Goal: Task Accomplishment & Management: Manage account settings

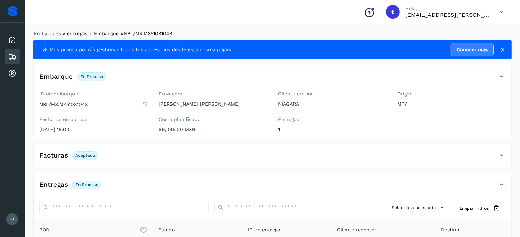
click at [68, 33] on link "Embarques y entregas" at bounding box center [61, 34] width 54 height 6
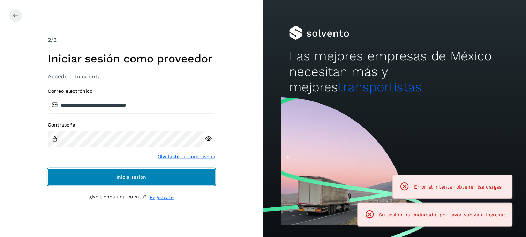
click at [122, 177] on span "Inicia sesión" at bounding box center [132, 177] width 30 height 5
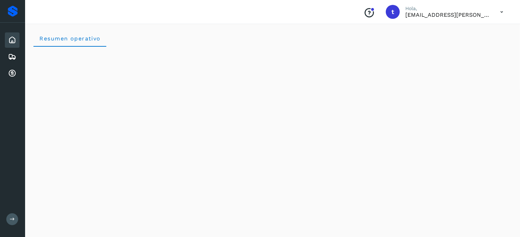
click at [12, 40] on icon at bounding box center [12, 40] width 8 height 8
click at [11, 57] on icon at bounding box center [12, 57] width 8 height 8
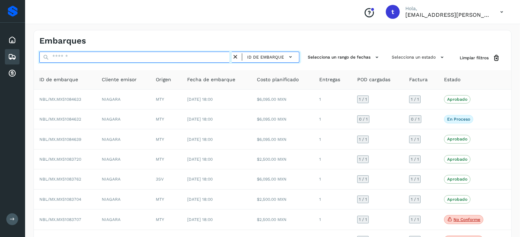
click at [67, 58] on input "text" at bounding box center [135, 57] width 192 height 11
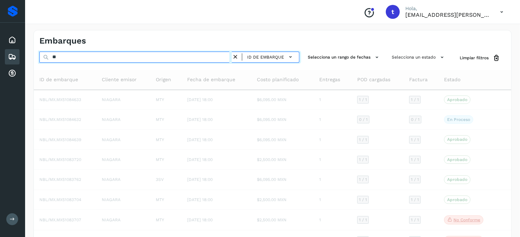
type input "*"
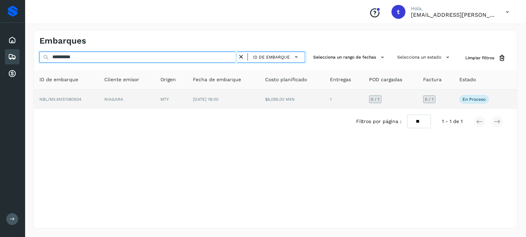
type input "**********"
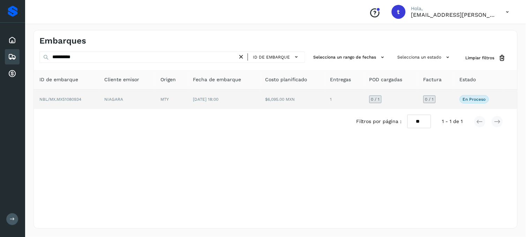
click at [84, 101] on td "NBL/MX.MX51080934" at bounding box center [66, 100] width 65 height 20
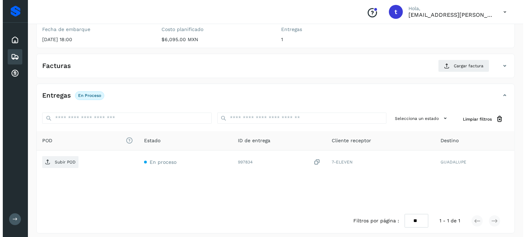
scroll to position [95, 0]
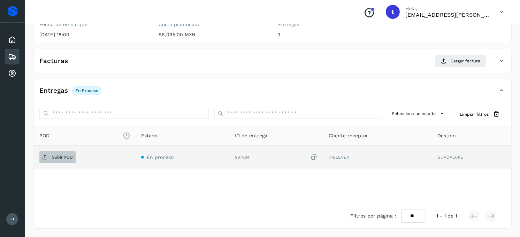
click at [64, 158] on p "Subir POD" at bounding box center [62, 157] width 21 height 5
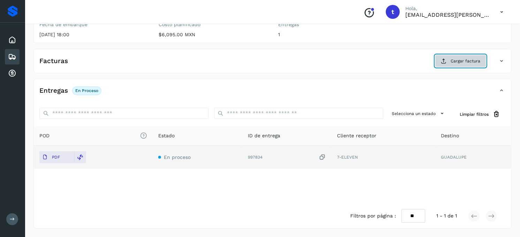
click at [458, 63] on span "Cargar factura" at bounding box center [466, 61] width 30 height 6
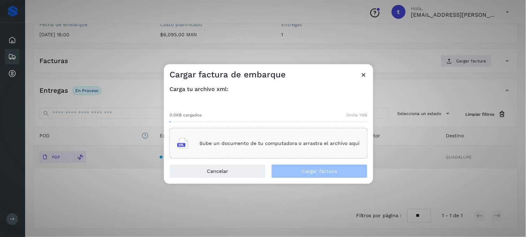
click at [246, 142] on p "Sube un documento de tu computadora o arrastra el archivo aquí" at bounding box center [279, 144] width 160 height 6
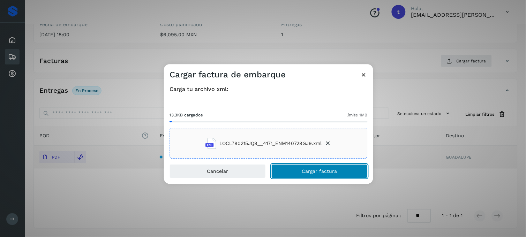
click at [338, 177] on button "Cargar factura" at bounding box center [319, 172] width 96 height 14
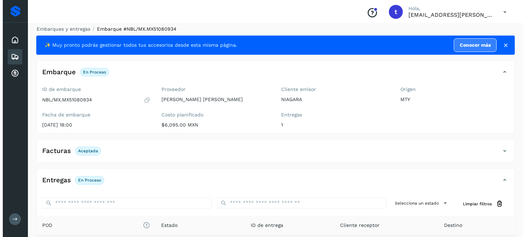
scroll to position [0, 0]
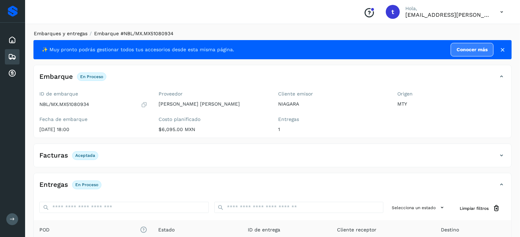
click at [62, 34] on link "Embarques y entregas" at bounding box center [61, 34] width 54 height 6
